Goal: Find contact information: Find contact information

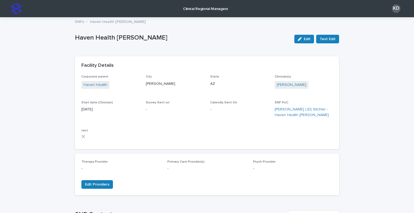
click at [17, 12] on img at bounding box center [16, 8] width 11 height 11
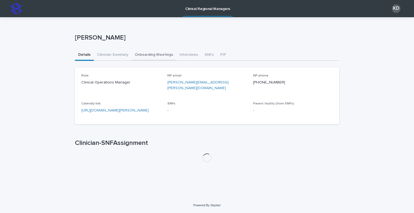
click at [147, 53] on button "Onboarding Meetings" at bounding box center [154, 55] width 45 height 11
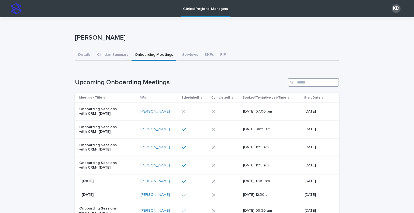
click at [305, 84] on input "Search" at bounding box center [313, 82] width 51 height 9
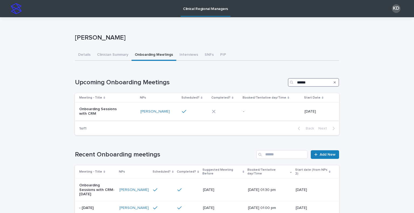
type input "******"
click at [101, 115] on p "Onboarding Sessions with CRM" at bounding box center [101, 111] width 45 height 9
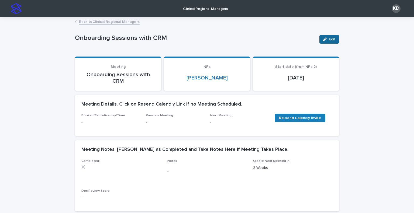
drag, startPoint x: 326, startPoint y: 40, endPoint x: 213, endPoint y: 91, distance: 124.4
click at [326, 40] on div "button" at bounding box center [326, 39] width 6 height 4
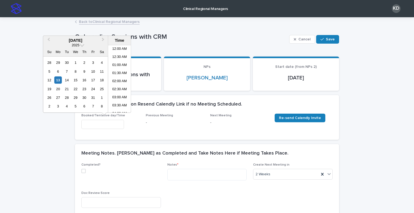
click at [97, 122] on input "text" at bounding box center [102, 124] width 43 height 9
click at [120, 80] on li "11:00 AM" at bounding box center [119, 79] width 23 height 8
type input "**********"
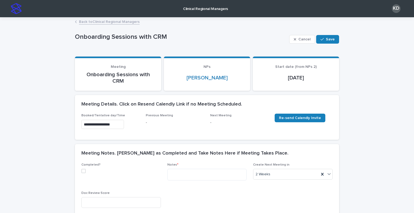
click at [81, 173] on span at bounding box center [83, 171] width 4 height 4
click at [210, 171] on textarea at bounding box center [207, 175] width 80 height 12
paste textarea "**********"
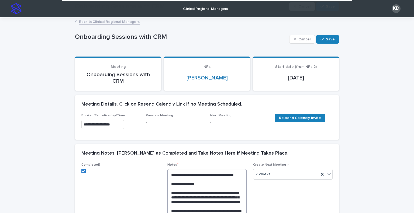
scroll to position [122, 0]
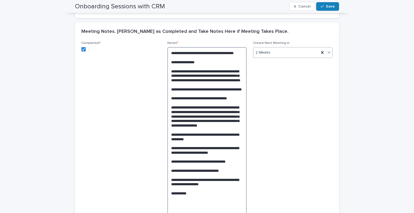
type textarea "**********"
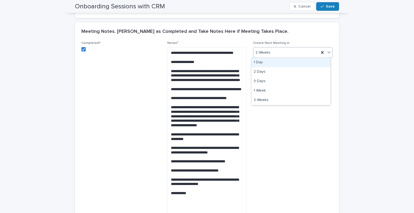
click at [304, 54] on div "2 Weeks" at bounding box center [286, 52] width 66 height 9
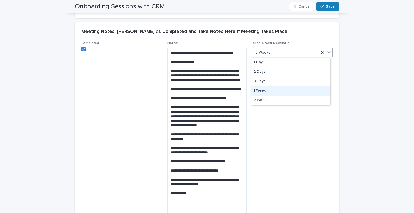
click at [293, 90] on div "1 Week" at bounding box center [291, 90] width 79 height 9
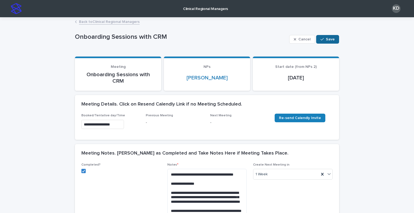
click at [329, 38] on span "Save" at bounding box center [330, 39] width 9 height 4
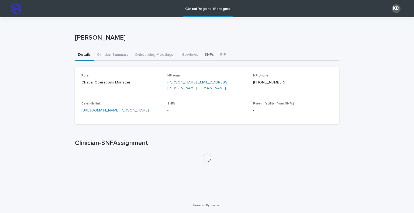
click at [205, 52] on button "SNFs" at bounding box center [209, 55] width 16 height 11
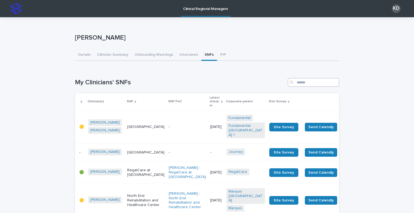
click at [316, 84] on input "Search" at bounding box center [313, 82] width 51 height 9
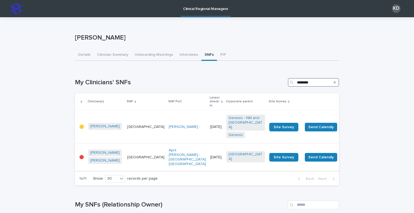
type input "********"
click at [133, 159] on div "Ignite Medical Resort Fort Worth" at bounding box center [145, 157] width 37 height 9
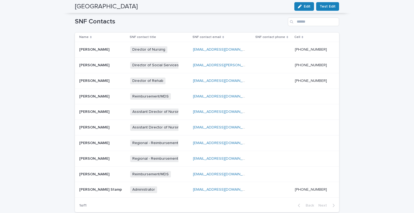
scroll to position [216, 0]
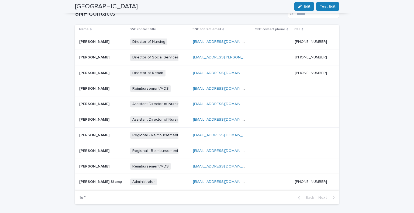
click at [208, 180] on link "Tstamp@ignitemedicalresorts.com" at bounding box center [223, 182] width 61 height 4
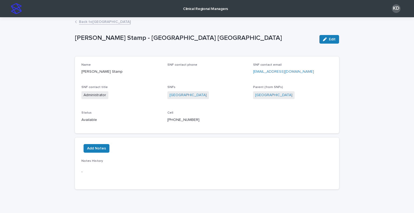
drag, startPoint x: 308, startPoint y: 72, endPoint x: 250, endPoint y: 72, distance: 58.2
click at [250, 72] on div "Name Taylor Stamp SNF contact phone SNF contact email Tstamp@ignitemedicalresor…" at bounding box center [206, 95] width 251 height 64
copy link "Tstamp@ignitemedicalresorts.com"
click at [121, 20] on link "Back to Ignite Medical Resort Fort Worth" at bounding box center [105, 21] width 52 height 6
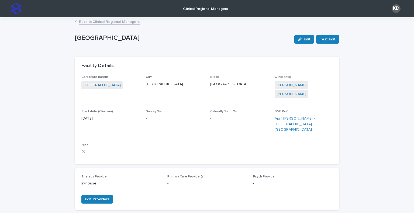
click at [121, 25] on div "Back to Clinical Regional Managers" at bounding box center [207, 22] width 270 height 8
click at [121, 23] on link "Back to Clinical Regional Managers" at bounding box center [109, 21] width 61 height 6
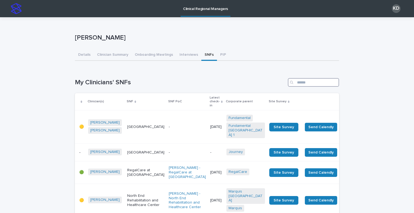
click at [304, 84] on input "Search" at bounding box center [313, 82] width 51 height 9
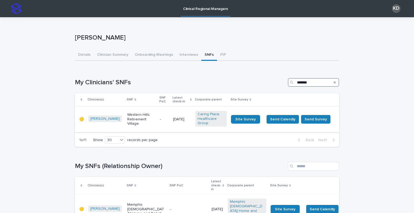
type input "*******"
click at [158, 122] on td "-" at bounding box center [164, 119] width 13 height 26
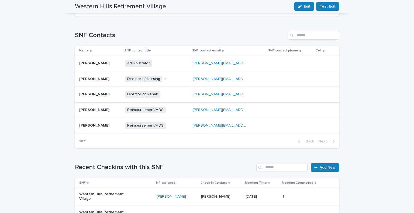
scroll to position [128, 0]
